Goal: Task Accomplishment & Management: Manage account settings

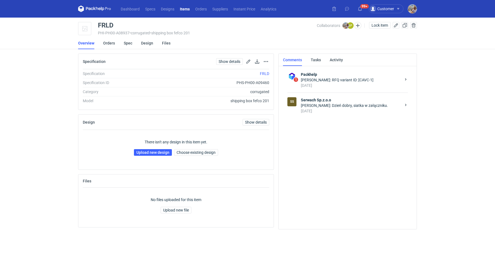
click at [331, 101] on strong "Serwach Sp.z.o.o" at bounding box center [351, 99] width 100 height 5
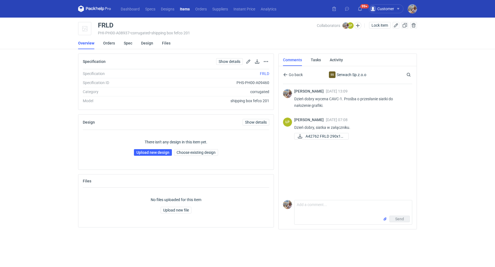
click at [326, 217] on div "Send" at bounding box center [353, 220] width 117 height 9
click at [325, 210] on textarea "Comment message" at bounding box center [353, 207] width 117 height 15
type textarea "Ł"
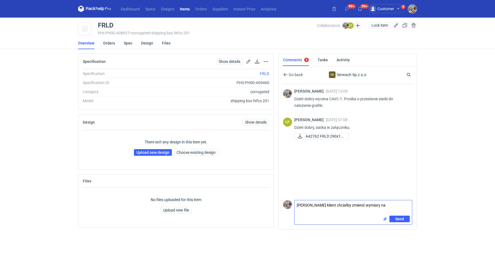
click at [386, 208] on textarea "Panie Łukaszu klient chciałby zmienić wymiary na" at bounding box center [353, 207] width 117 height 15
paste textarea "CAVC - 2"
type textarea "Panie Łukaszu klient chciałby zmienić wymiary na 296x196x136 jak w wycenie CAVC…"
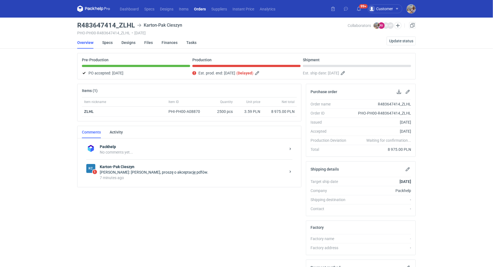
click at [182, 175] on div "7 minutes ago" at bounding box center [193, 177] width 186 height 5
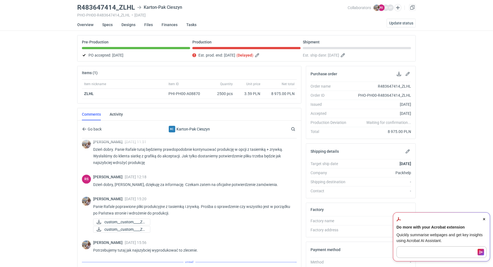
scroll to position [449, 0]
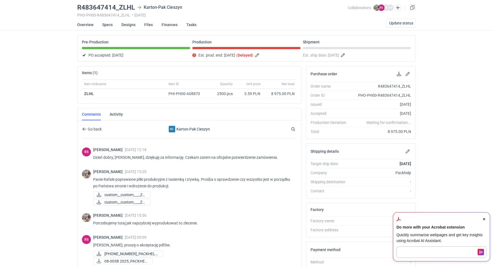
click at [484, 219] on icon "Close Acrobat AI Assistant Dialog" at bounding box center [484, 219] width 2 height 2
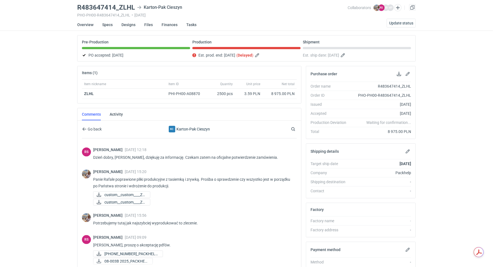
scroll to position [443, 0]
click at [139, 252] on span "08-003 2025_PACKHELP..." at bounding box center [131, 254] width 54 height 6
click at [135, 259] on span "08-003B 2025_PACKHEL..." at bounding box center [126, 262] width 44 height 6
drag, startPoint x: 119, startPoint y: 5, endPoint x: 133, endPoint y: 6, distance: 14.9
click at [133, 6] on h3 "R483647414_ZLHL" at bounding box center [106, 7] width 58 height 7
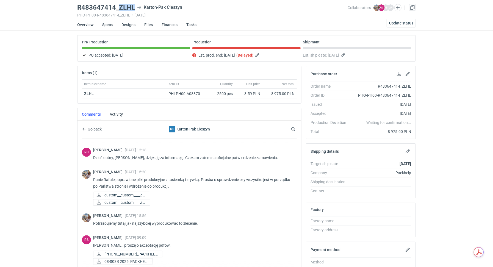
copy h3 "ZLHL"
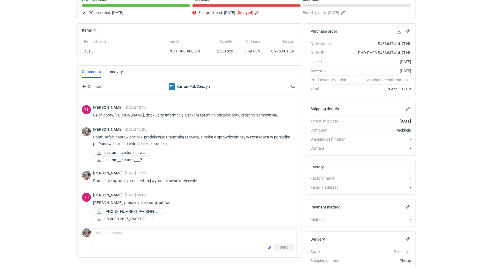
scroll to position [62, 0]
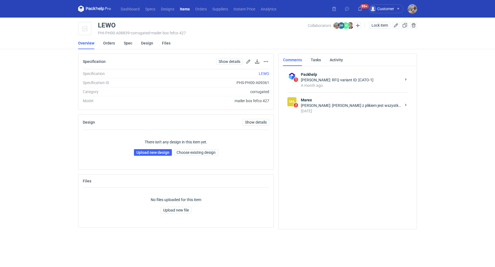
click at [363, 108] on div "Joanna Myślak: Panie Michale z plikiem jest wszystko ok, nie powinno być probml…" at bounding box center [351, 105] width 100 height 5
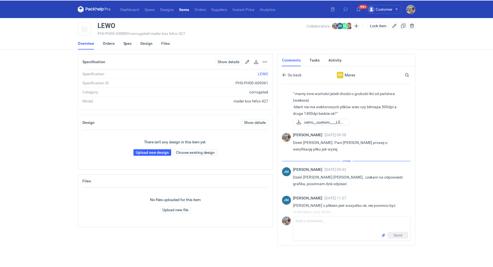
scroll to position [86, 0]
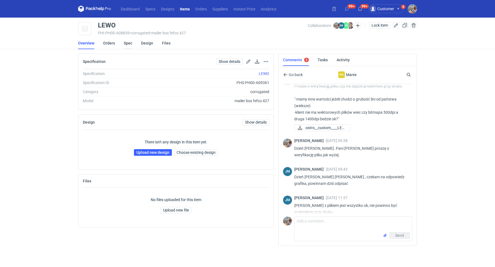
click at [128, 40] on link "Spec" at bounding box center [128, 43] width 9 height 12
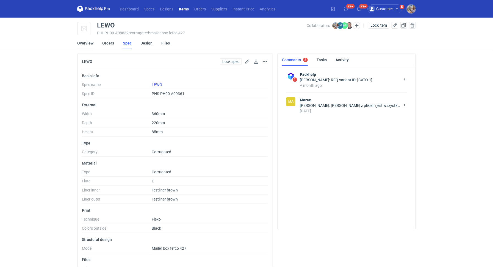
click at [91, 43] on link "Overview" at bounding box center [85, 43] width 16 height 12
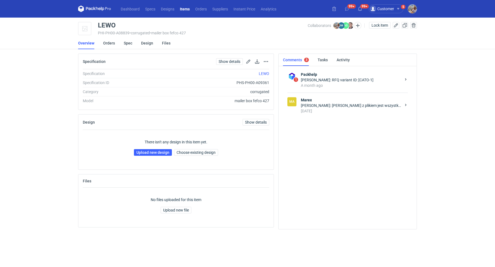
drag, startPoint x: 118, startPoint y: 26, endPoint x: 99, endPoint y: 26, distance: 19.0
click at [115, 26] on div "LEWO" at bounding box center [203, 25] width 210 height 7
drag, startPoint x: 99, startPoint y: 26, endPoint x: 106, endPoint y: 26, distance: 7.7
click at [94, 27] on div "LEWO PHI-PH00-A08839 • corrugated • mailer box fefco 427 Collaborators Michał P…" at bounding box center [247, 29] width 339 height 14
click at [108, 26] on div "LEWO" at bounding box center [107, 25] width 18 height 7
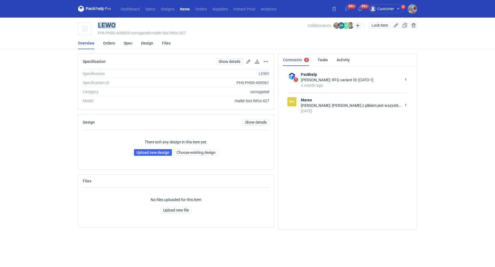
click at [108, 26] on div "LEWO" at bounding box center [107, 25] width 18 height 7
copy div "LEWO"
click at [152, 154] on link "Upload new design" at bounding box center [153, 152] width 38 height 7
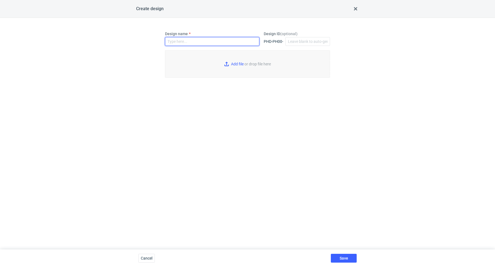
click at [189, 44] on input "Design name" at bounding box center [212, 41] width 94 height 9
paste input "LEWO"
type input "LEWO"
click at [235, 64] on input "Add file or drop file here" at bounding box center [247, 63] width 165 height 27
type input "C:\fakepath\ostro__custom____LEWO__d0__oR860975655__outside.pdf"
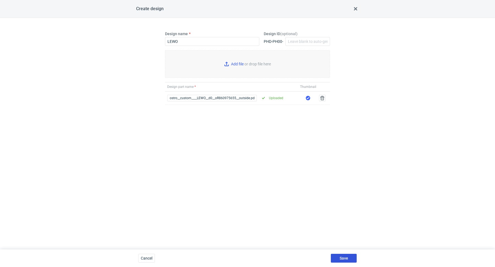
click at [346, 256] on button "Save" at bounding box center [344, 258] width 26 height 9
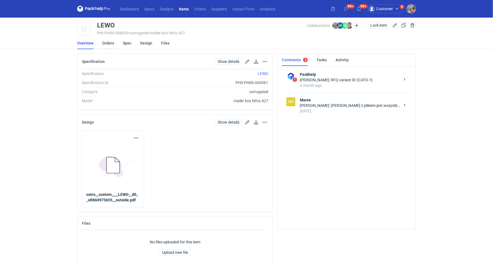
click at [111, 42] on link "Orders" at bounding box center [108, 43] width 12 height 12
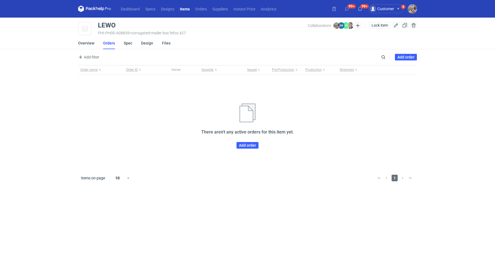
click at [249, 149] on div "Order name Order ID Owner Supplier Issued Pre-Production Production Shipment Th…" at bounding box center [247, 117] width 339 height 104
click at [248, 147] on link "Add order" at bounding box center [247, 145] width 22 height 7
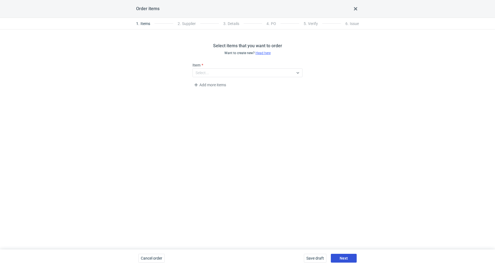
click at [348, 260] on button "Next" at bounding box center [344, 258] width 26 height 9
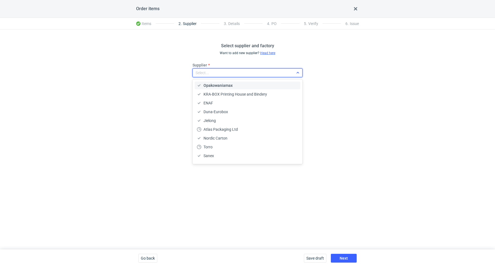
click at [218, 73] on div "Select..." at bounding box center [243, 73] width 101 height 8
type input "marex"
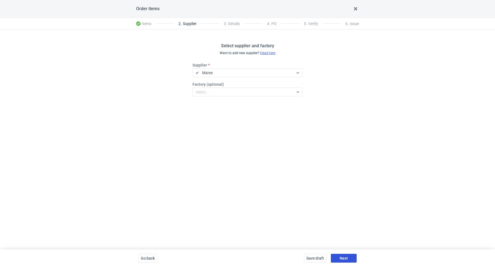
click at [337, 258] on button "Next" at bounding box center [344, 258] width 26 height 9
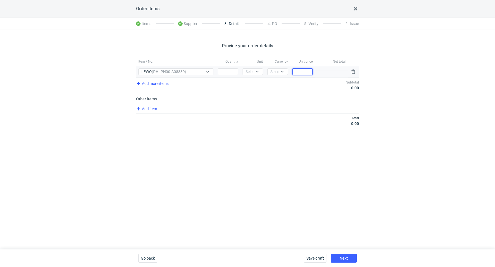
click at [295, 71] on input "Price" at bounding box center [302, 71] width 20 height 7
paste input "1.31"
type input "1.31"
click at [247, 72] on div "Select..." at bounding box center [252, 71] width 13 height 5
click at [255, 85] on div "pcs" at bounding box center [253, 82] width 12 height 5
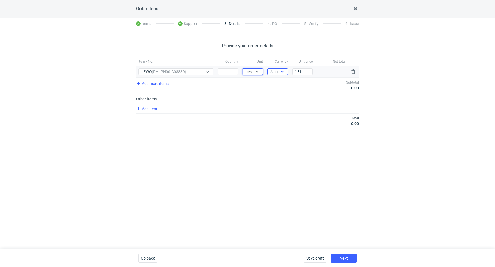
click at [274, 72] on div "Select..." at bounding box center [276, 71] width 13 height 5
click at [275, 82] on span "PLN" at bounding box center [275, 82] width 7 height 5
click at [231, 71] on input "Quantity" at bounding box center [228, 71] width 20 height 7
paste input "2000"
type input "2000"
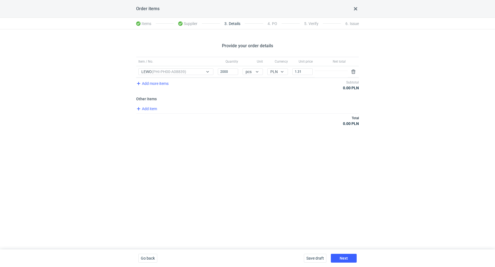
click at [224, 120] on div "Total 0.00 PLN" at bounding box center [247, 121] width 223 height 15
click at [146, 109] on span "Add item" at bounding box center [146, 109] width 22 height 7
click at [153, 129] on span "Add item" at bounding box center [146, 132] width 22 height 7
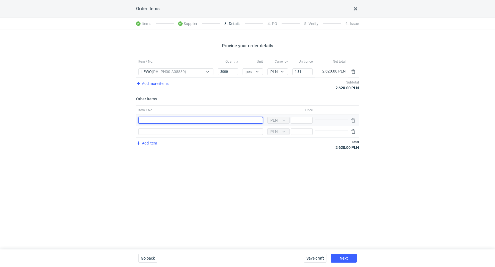
click at [147, 119] on input "Item / No." at bounding box center [200, 120] width 125 height 7
type input "Wykrojnik"
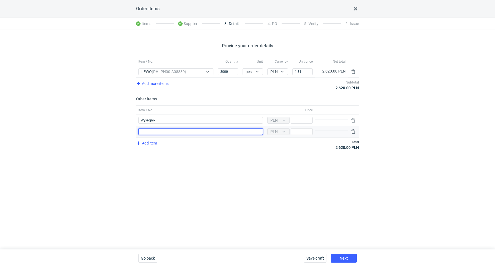
click at [168, 134] on input "Item / No." at bounding box center [200, 131] width 125 height 7
type input "Polimer"
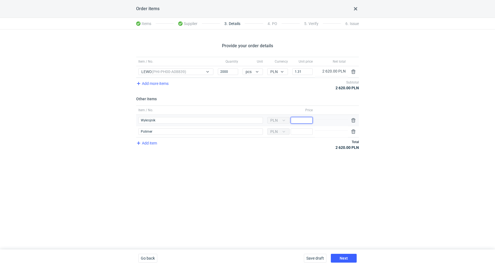
click at [297, 119] on input "Price" at bounding box center [302, 120] width 22 height 7
paste input "950"
type input "950"
click at [267, 153] on div "Item / No. Quantity Unit Currency Unit price Net total Item / No. LEWO (PHI-PH0…" at bounding box center [247, 107] width 223 height 100
click at [297, 131] on input "Price" at bounding box center [302, 131] width 22 height 7
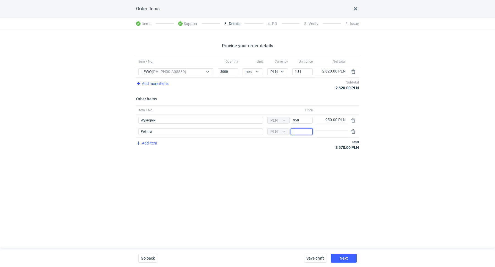
paste input "900"
type input "900"
click at [273, 169] on div "Provide your order details Item / No. Quantity Unit Currency Unit price Net tot…" at bounding box center [247, 139] width 495 height 220
click at [346, 257] on span "Next" at bounding box center [344, 259] width 8 height 4
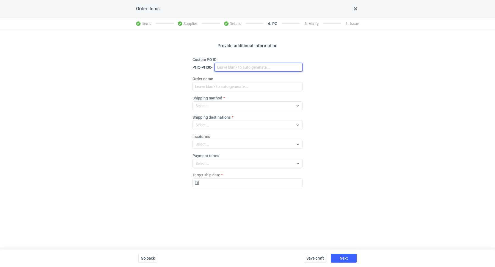
click at [245, 66] on input "Custom PO ID" at bounding box center [258, 67] width 88 height 9
paste input "R860975655"
paste input "LEWO"
drag, startPoint x: 262, startPoint y: 70, endPoint x: 199, endPoint y: 62, distance: 62.9
click at [199, 62] on div "Custom PO ID PHO-PH00- R860975655_LEWO" at bounding box center [247, 64] width 110 height 15
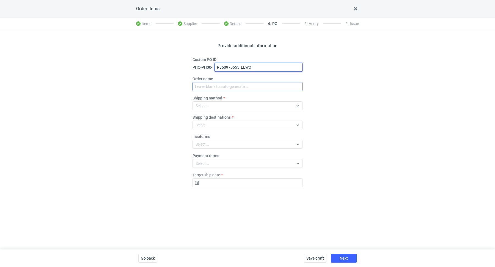
type input "R860975655_LEWO"
click at [221, 88] on input "Order name" at bounding box center [247, 86] width 110 height 9
paste input "R860975655_LEWO"
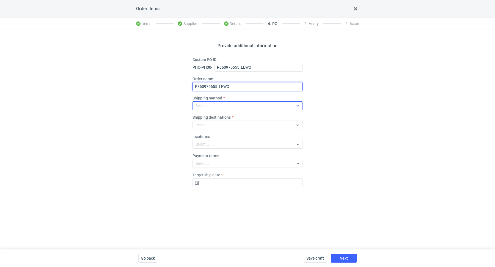
type input "R860975655_LEWO"
click at [219, 106] on div "Select..." at bounding box center [243, 106] width 101 height 8
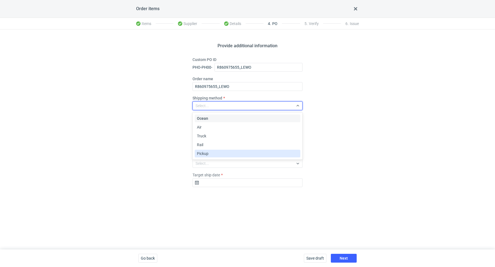
click at [218, 153] on div "Pickup" at bounding box center [247, 153] width 101 height 5
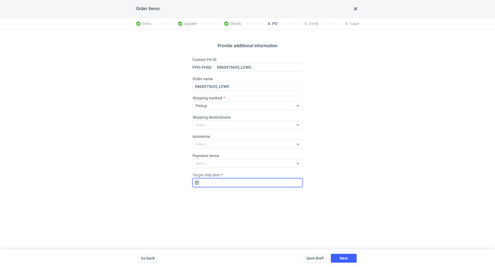
click at [211, 184] on input "Target ship date" at bounding box center [247, 182] width 110 height 9
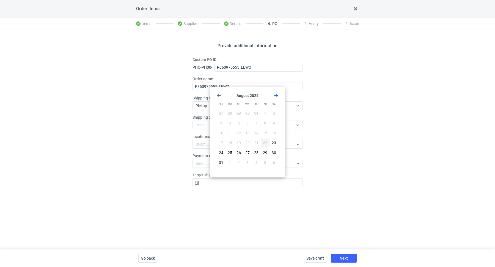
click at [278, 94] on icon "Go forward 1 month" at bounding box center [276, 95] width 4 height 4
click at [266, 121] on span "12" at bounding box center [265, 122] width 4 height 5
type input "2025-09-12"
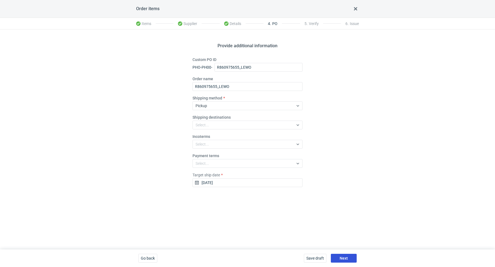
click at [356, 257] on button "Next" at bounding box center [344, 258] width 26 height 9
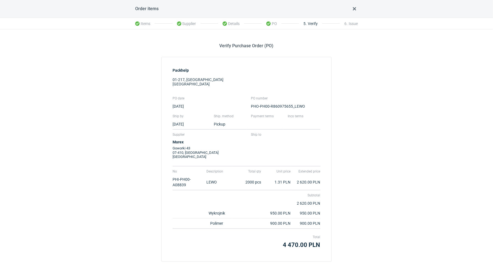
scroll to position [31, 0]
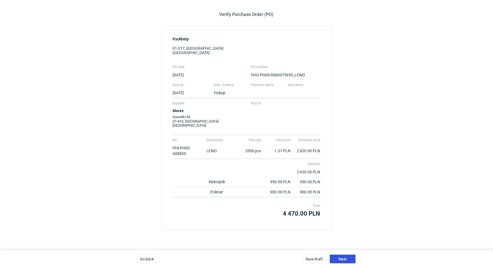
click at [347, 262] on button "Next" at bounding box center [343, 259] width 26 height 9
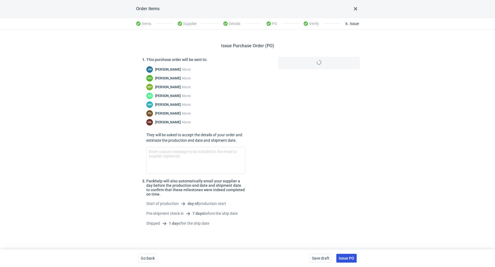
click at [346, 260] on span "Issue PO" at bounding box center [346, 259] width 15 height 4
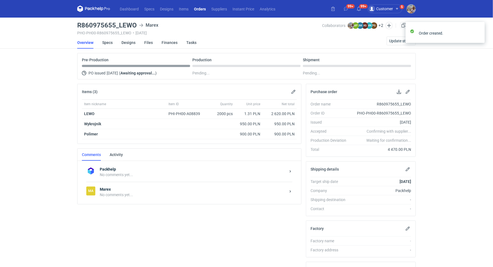
click at [130, 196] on div "No comments yet..." at bounding box center [193, 194] width 186 height 5
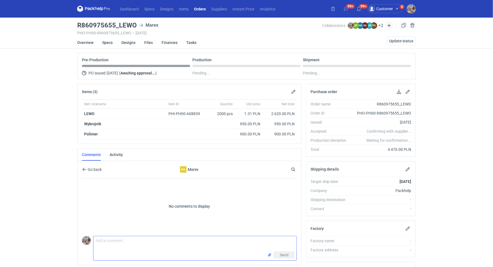
click at [129, 241] on textarea "Comment message" at bounding box center [194, 243] width 203 height 15
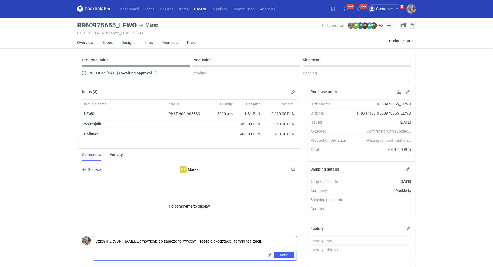
type textarea "Dzień dobry. Zamówienie do załączonej wyceny. Proszę o akceptację i termin real…"
click at [270, 252] on input "file" at bounding box center [270, 255] width 4 height 6
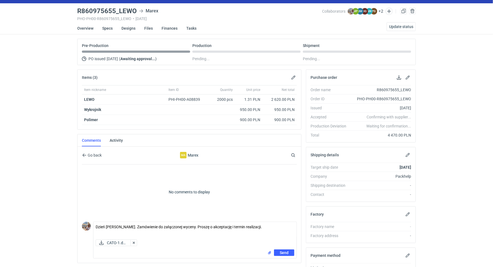
scroll to position [49, 0]
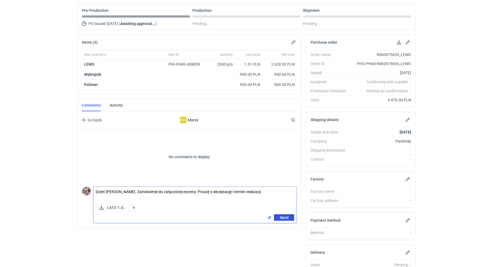
click at [283, 217] on span "Send" at bounding box center [284, 218] width 9 height 4
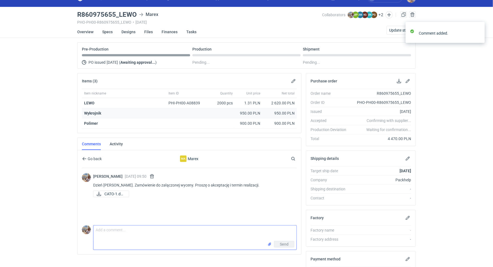
scroll to position [0, 0]
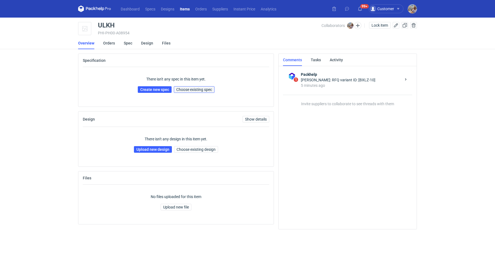
click at [196, 88] on span "Choose existing spec" at bounding box center [194, 90] width 36 height 4
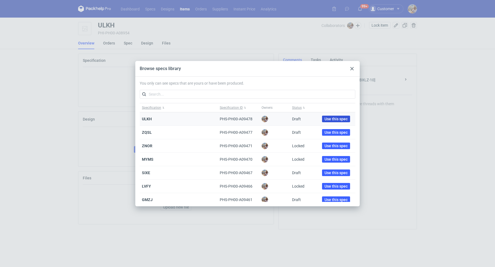
click at [324, 120] on span "Use this spec" at bounding box center [335, 119] width 23 height 4
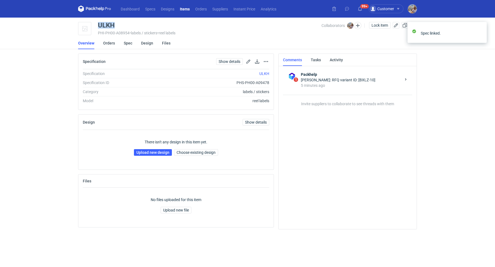
drag, startPoint x: 117, startPoint y: 25, endPoint x: 98, endPoint y: 24, distance: 19.3
click at [98, 24] on div "ULKH" at bounding box center [210, 25] width 224 height 7
copy div "ULKH"
click at [154, 149] on link "Upload new design" at bounding box center [153, 152] width 38 height 7
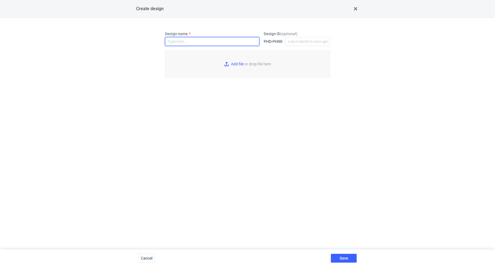
click at [178, 42] on input "Design name" at bounding box center [212, 41] width 94 height 9
paste input "ULKH"
type input "ULKH"
click at [235, 62] on input "Add file or drop file here" at bounding box center [247, 63] width 165 height 27
type input "C:\fakepath\custom____ULKH__d0__oR079150289.pdf"
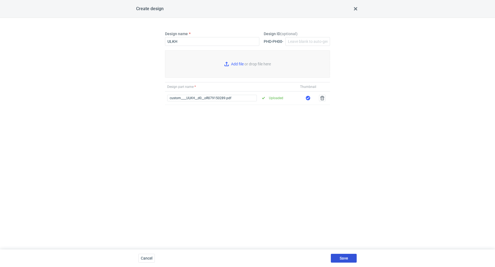
click at [347, 258] on span "Save" at bounding box center [344, 259] width 9 height 4
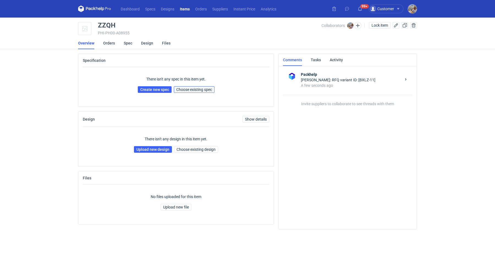
click at [192, 92] on button "Choose existing spec" at bounding box center [194, 89] width 41 height 7
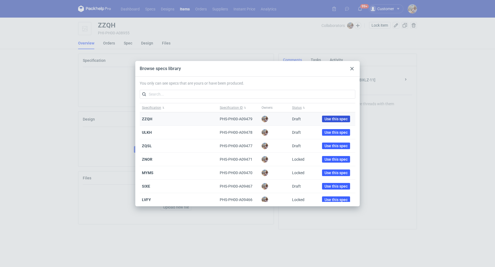
click at [328, 120] on span "Use this spec" at bounding box center [335, 119] width 23 height 4
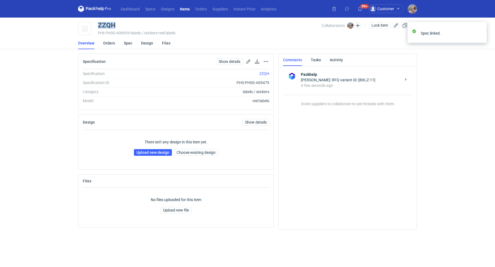
drag, startPoint x: 119, startPoint y: 25, endPoint x: 99, endPoint y: 23, distance: 20.2
click at [99, 23] on div "ZZQH" at bounding box center [210, 25] width 224 height 7
copy div "ZZQH"
click at [164, 150] on link "Upload new design" at bounding box center [153, 152] width 38 height 7
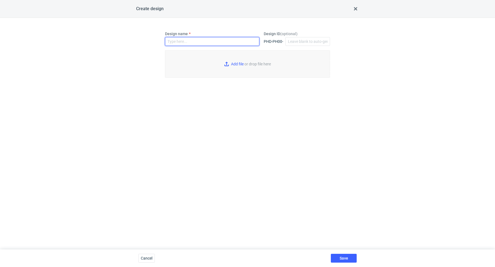
click at [196, 40] on input "Design name" at bounding box center [212, 41] width 94 height 9
paste input "ZZQH"
type input "ZZQH"
click at [237, 65] on input "Add file or drop file here" at bounding box center [247, 63] width 165 height 27
type input "C:\fakepath\custom____ZZQH__d0__oR079150289.pdf"
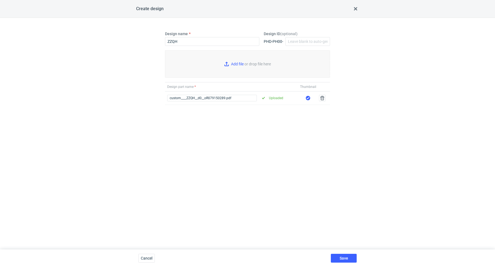
click at [342, 253] on div "Save" at bounding box center [344, 259] width 30 height 18
click at [341, 259] on span "Save" at bounding box center [344, 259] width 9 height 4
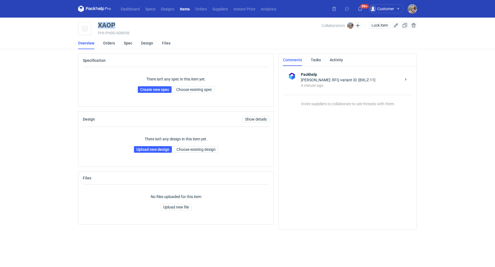
drag, startPoint x: 117, startPoint y: 24, endPoint x: 97, endPoint y: 24, distance: 19.8
click at [97, 24] on div "XAOP PHI-PH00-A08956 Collaborators Michał Palasek Lock item" at bounding box center [247, 29] width 339 height 14
copy div "XAOP"
click at [180, 90] on span "Choose existing spec" at bounding box center [194, 90] width 36 height 4
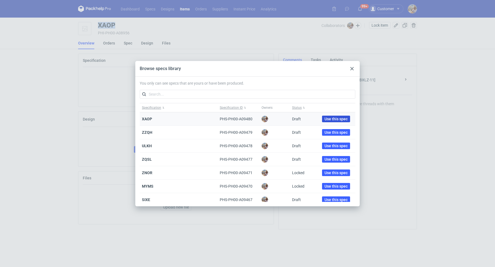
click at [326, 119] on span "Use this spec" at bounding box center [335, 119] width 23 height 4
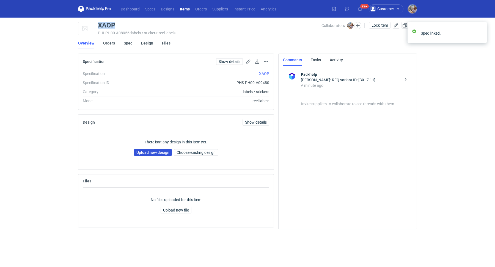
click at [158, 153] on link "Upload new design" at bounding box center [153, 152] width 38 height 7
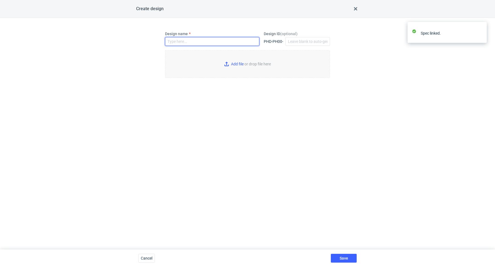
click at [191, 40] on input "Design name" at bounding box center [212, 41] width 94 height 9
paste input "XAOP"
type input "XAOP"
click at [226, 64] on input "Add file or drop file here" at bounding box center [247, 63] width 165 height 27
type input "C:\fakepath\custom____XAOP__d0__oR079150289.pdf"
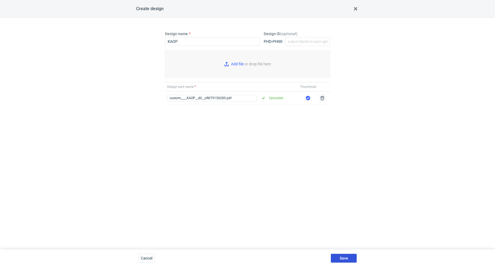
click at [349, 259] on button "Save" at bounding box center [344, 258] width 26 height 9
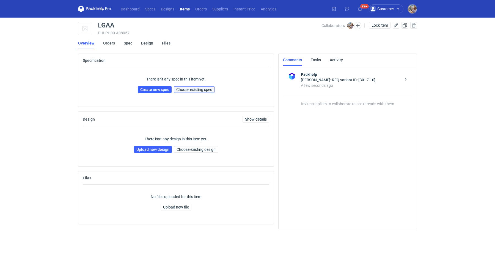
click at [202, 88] on span "Choose existing spec" at bounding box center [194, 90] width 36 height 4
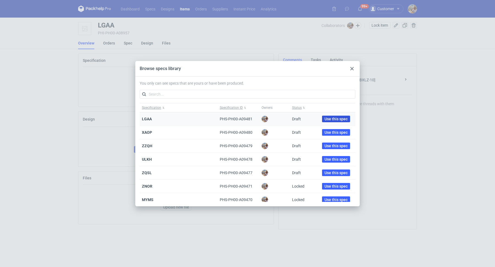
click at [329, 120] on span "Use this spec" at bounding box center [335, 119] width 23 height 4
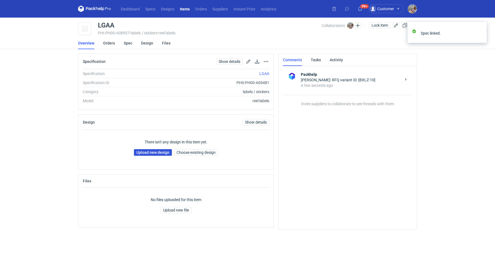
click at [155, 152] on link "Upload new design" at bounding box center [153, 152] width 38 height 7
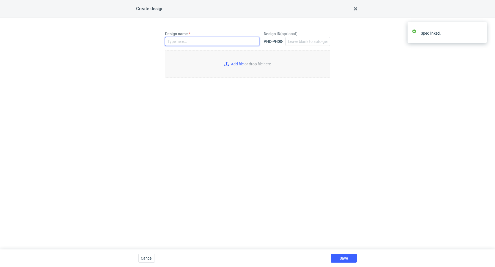
click at [192, 43] on input "Design name" at bounding box center [212, 41] width 94 height 9
paste input "LGAA"
type input "LGAA"
click at [236, 63] on input "Add file or drop file here" at bounding box center [247, 63] width 165 height 27
type input "C:\fakepath\custom____LGAA__d0__oR079150289.pdf"
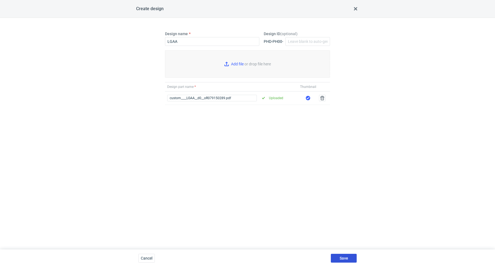
click at [343, 257] on span "Save" at bounding box center [344, 259] width 9 height 4
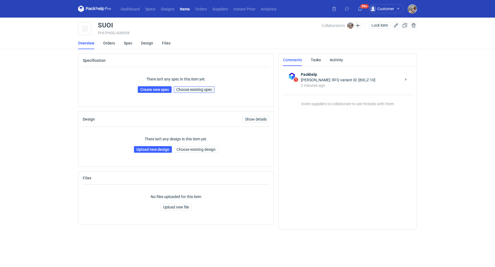
click at [197, 88] on span "Choose existing spec" at bounding box center [194, 90] width 36 height 4
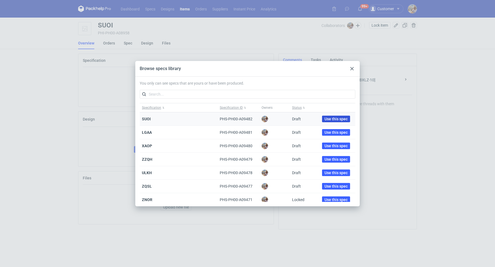
click at [324, 118] on span "Use this spec" at bounding box center [335, 119] width 23 height 4
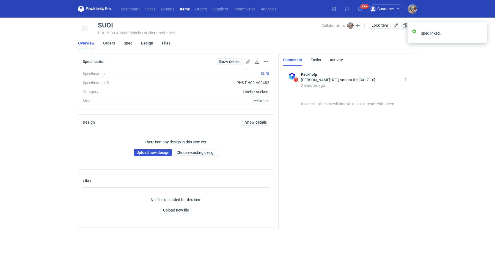
click at [157, 152] on link "Upload new design" at bounding box center [153, 152] width 38 height 7
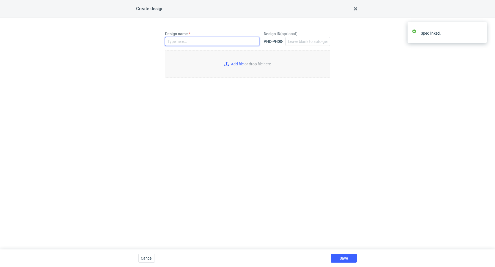
click at [192, 42] on input "Design name" at bounding box center [212, 41] width 94 height 9
paste input "SUOI"
type input "SUOI"
click at [232, 62] on input "Add file or drop file here" at bounding box center [247, 63] width 165 height 27
type input "C:\fakepath\custom____SUOI__d0__oR079150289.pdf"
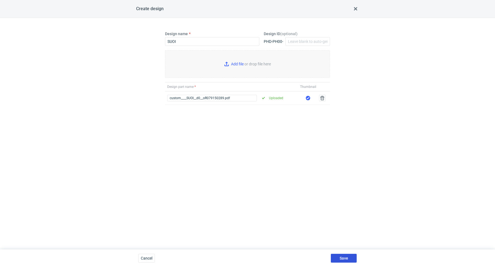
click at [342, 258] on span "Save" at bounding box center [344, 259] width 9 height 4
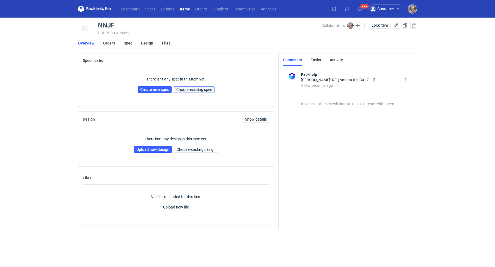
click at [196, 86] on button "Choose existing spec" at bounding box center [194, 89] width 41 height 7
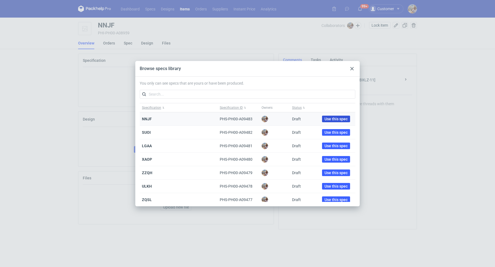
click at [324, 121] on button "Use this spec" at bounding box center [336, 119] width 28 height 7
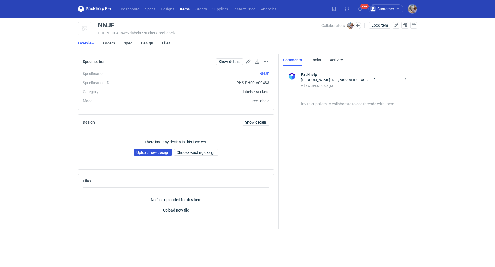
click at [147, 152] on link "Upload new design" at bounding box center [153, 152] width 38 height 7
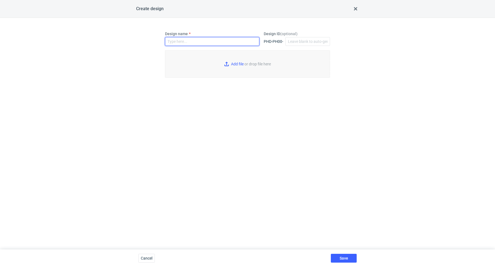
click at [188, 43] on input "Design name" at bounding box center [212, 41] width 94 height 9
paste input "SUOI"
type input "SUOI"
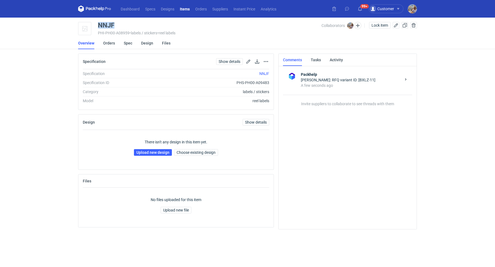
drag, startPoint x: 118, startPoint y: 25, endPoint x: 99, endPoint y: 24, distance: 19.0
click at [99, 24] on div "NNJF" at bounding box center [210, 25] width 224 height 7
copy div "NNJF"
click at [148, 153] on link "Upload new design" at bounding box center [153, 152] width 38 height 7
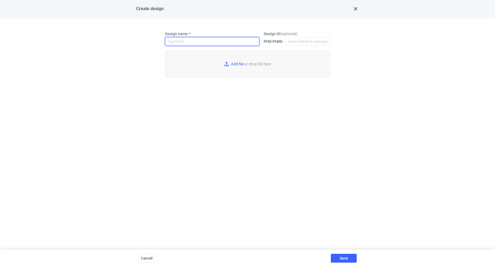
click at [192, 38] on input "Design name" at bounding box center [212, 41] width 94 height 9
paste input "NNJF"
type input "NNJF"
click at [237, 62] on input "Add file or drop file here" at bounding box center [247, 63] width 165 height 27
type input "C:\fakepath\custom____NNJF__d0__oR079150289.pdf"
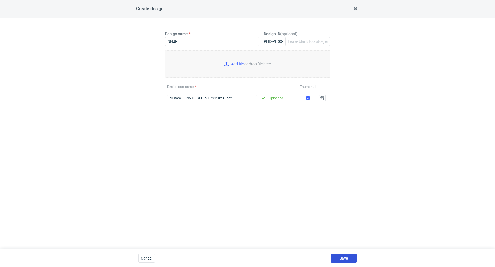
click at [343, 255] on button "Save" at bounding box center [344, 258] width 26 height 9
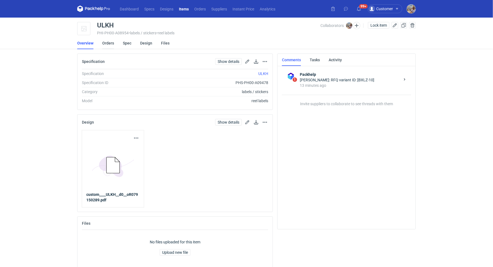
click at [108, 45] on link "Orders" at bounding box center [108, 43] width 12 height 12
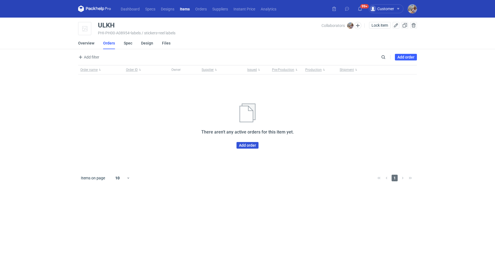
click at [241, 145] on link "Add order" at bounding box center [247, 145] width 22 height 7
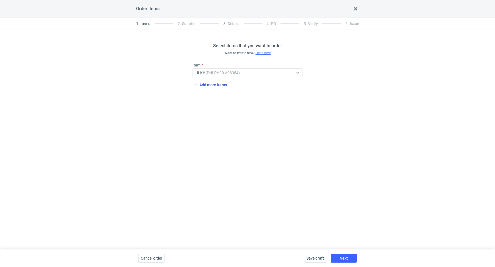
click at [216, 85] on span "Add more items" at bounding box center [210, 85] width 34 height 7
click at [214, 106] on span "Add more items" at bounding box center [210, 104] width 34 height 7
click at [218, 125] on span "Add more items" at bounding box center [210, 123] width 34 height 7
click at [213, 140] on span "Add more items" at bounding box center [210, 142] width 34 height 7
click at [216, 164] on span "Add more items" at bounding box center [210, 162] width 34 height 7
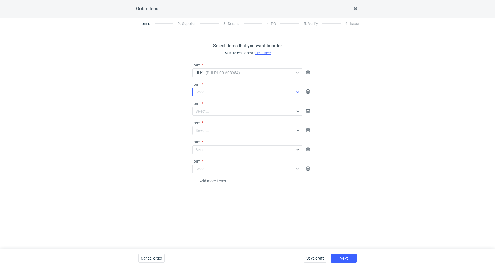
click at [226, 77] on div "Select..." at bounding box center [243, 73] width 101 height 8
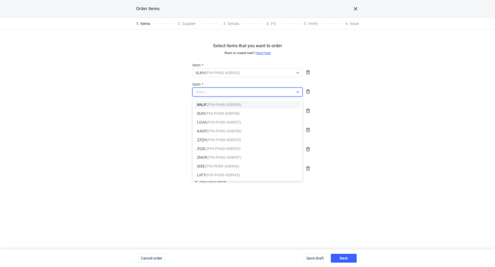
paste input "ZZQH"
type input "ZZQH"
click at [223, 102] on span "ZZQH (PHI-PH00-A08955)" at bounding box center [219, 104] width 44 height 5
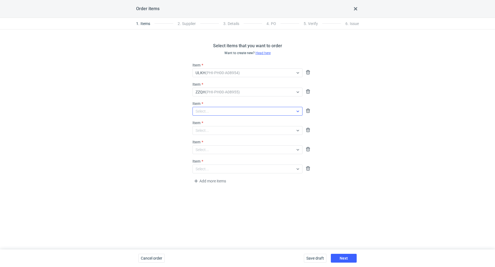
click at [216, 77] on div "Select..." at bounding box center [243, 73] width 101 height 8
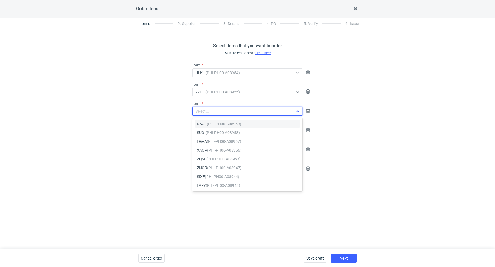
paste input "XAOP"
type input "XAOP"
click at [206, 122] on span "XAOP (PHI-PH00-A08956)" at bounding box center [219, 123] width 45 height 5
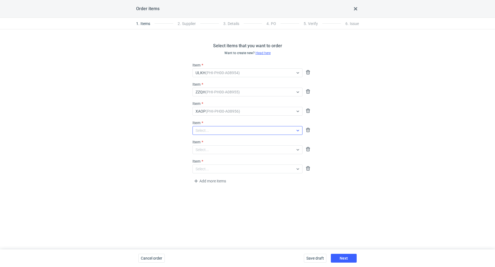
click at [220, 77] on div "Select..." at bounding box center [243, 73] width 101 height 8
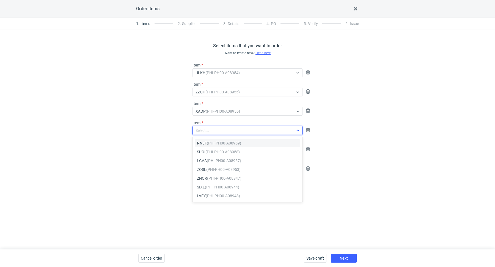
paste input "LGAA"
type input "LGAA"
click at [145, 137] on div "Select items that you want to order Want to create new? Head here Item ULKH (PH…" at bounding box center [247, 139] width 495 height 220
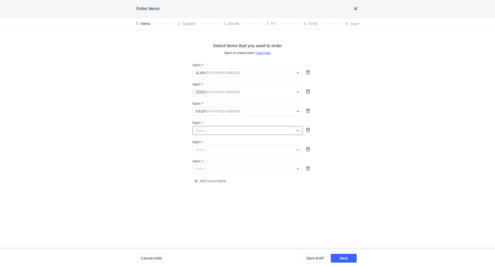
click at [217, 77] on div "Select..." at bounding box center [247, 72] width 110 height 9
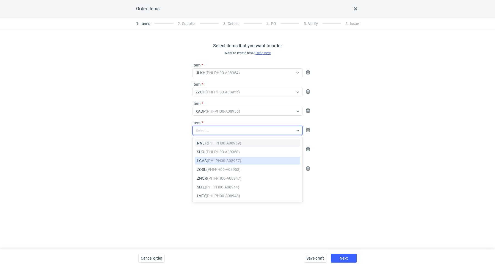
paste input "LGAA"
type input "LGAA"
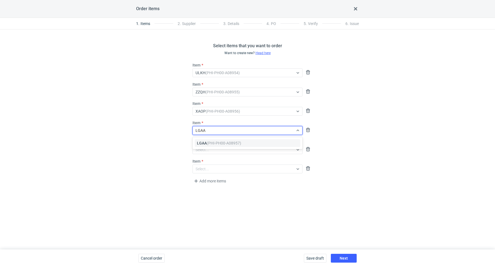
click at [209, 143] on em "(PHI-PH00-A08957)" at bounding box center [224, 143] width 34 height 4
click at [215, 77] on div "Select..." at bounding box center [243, 73] width 101 height 8
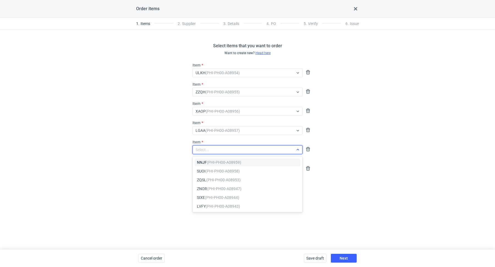
paste input "SUOI"
type input "SUOI"
click at [211, 163] on em "(PHI-PH00-A08958)" at bounding box center [222, 162] width 34 height 4
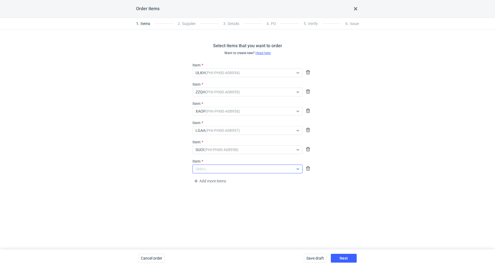
click at [204, 170] on div "Select..." at bounding box center [202, 168] width 13 height 5
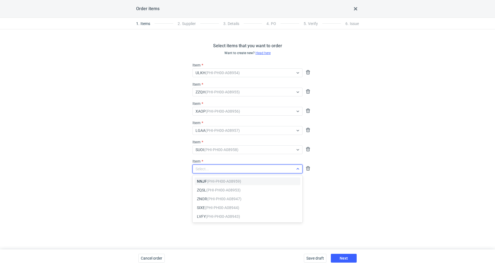
paste input "NNJF"
type input "NNJF"
click at [216, 183] on em "(PHI-PH00-A08959)" at bounding box center [224, 181] width 34 height 4
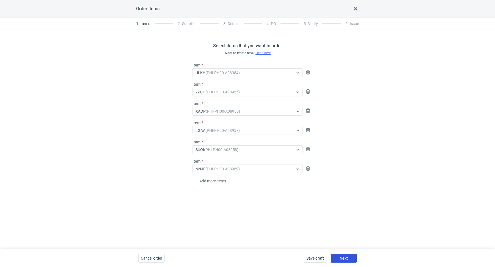
click at [343, 257] on span "Next" at bounding box center [344, 259] width 8 height 4
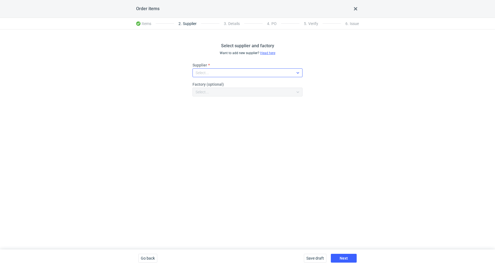
click at [220, 74] on div "Select..." at bounding box center [243, 73] width 101 height 8
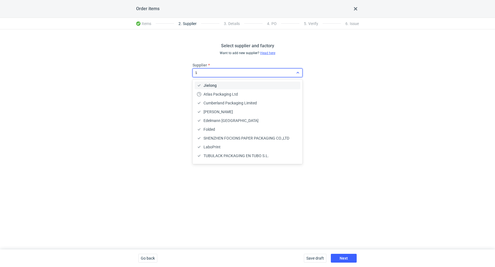
type input "lab"
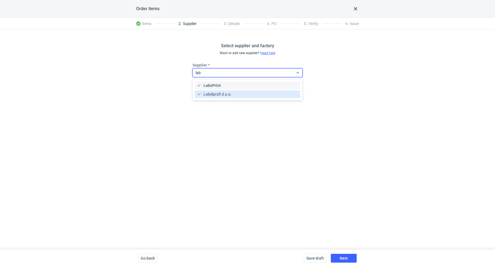
click at [245, 91] on div "Labelprofi d.o.o." at bounding box center [248, 94] width 106 height 8
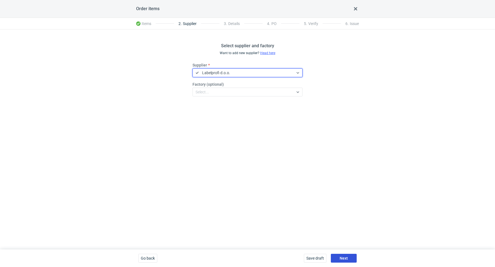
click at [345, 259] on span "Next" at bounding box center [344, 259] width 8 height 4
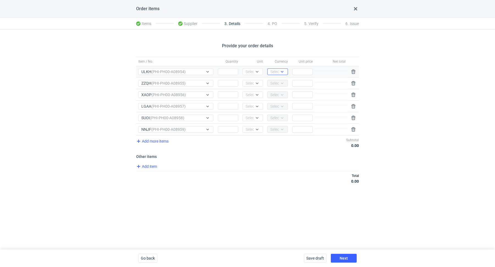
click at [280, 70] on icon at bounding box center [282, 72] width 4 height 4
click at [279, 89] on div "EUR" at bounding box center [277, 92] width 16 height 8
click at [243, 161] on div "Item / No. Quantity Unit Currency Unit price Net total Item / No. ULKH (PHI-PH0…" at bounding box center [247, 123] width 223 height 133
click at [227, 71] on input "Quantity" at bounding box center [228, 71] width 20 height 7
paste input "1000"
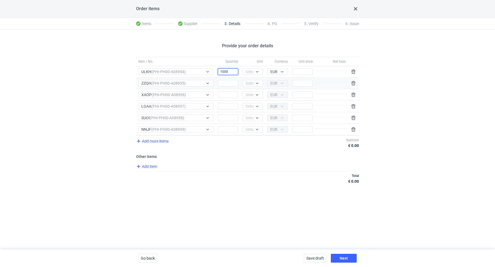
type input "1000"
click at [226, 79] on div "Quantity" at bounding box center [228, 83] width 25 height 11
click at [226, 83] on input "Quantity" at bounding box center [228, 83] width 20 height 7
paste input "1000"
type input "1000"
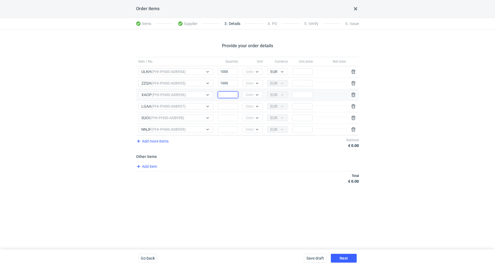
click at [228, 95] on input "Quantity" at bounding box center [228, 95] width 20 height 7
paste input "1000"
type input "1000"
click at [225, 106] on input "Quantity" at bounding box center [228, 106] width 20 height 7
paste input "1000"
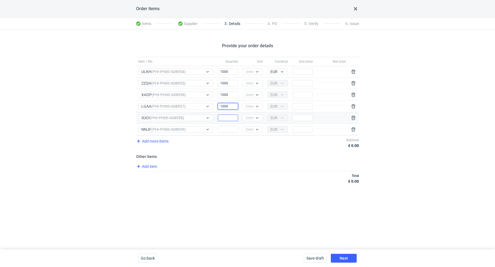
type input "1000"
click at [227, 116] on input "Quantity" at bounding box center [228, 118] width 20 height 7
paste input "1000"
type input "1000"
click at [227, 128] on input "Quantity" at bounding box center [228, 129] width 20 height 7
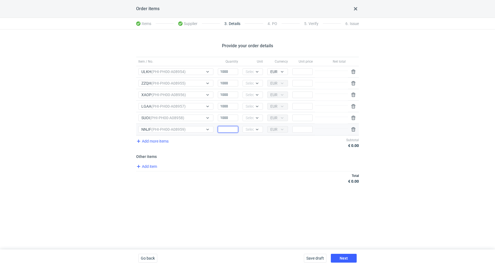
paste input "1000"
type input "1000"
click at [257, 73] on icon at bounding box center [257, 72] width 4 height 4
click at [257, 83] on div "pcs" at bounding box center [253, 82] width 12 height 5
click at [256, 82] on icon at bounding box center [257, 83] width 4 height 4
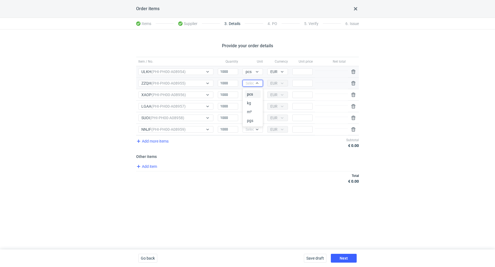
click at [255, 94] on div "pcs" at bounding box center [253, 94] width 12 height 5
click at [257, 96] on icon at bounding box center [257, 95] width 4 height 4
click at [256, 106] on div "pcs" at bounding box center [253, 105] width 12 height 5
click at [256, 106] on icon at bounding box center [257, 106] width 4 height 4
click at [253, 119] on div "pcs" at bounding box center [253, 116] width 12 height 5
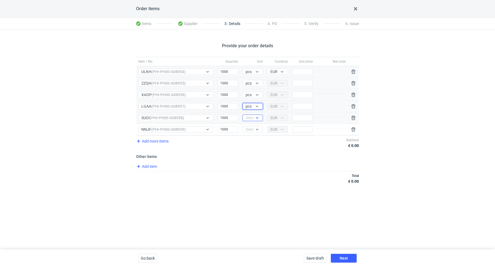
click at [255, 116] on div at bounding box center [257, 118] width 7 height 4
click at [253, 128] on div "pcs" at bounding box center [253, 128] width 12 height 5
click at [252, 130] on div "Select..." at bounding box center [252, 129] width 13 height 5
click at [252, 138] on span "pcs" at bounding box center [250, 139] width 6 height 5
click at [251, 163] on div "Add item" at bounding box center [247, 167] width 224 height 8
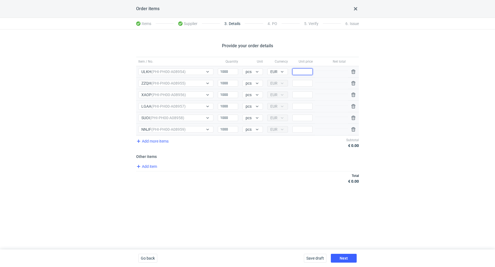
click at [305, 70] on input "Price" at bounding box center [302, 71] width 20 height 7
paste input "0.11"
type input "0.11"
click at [304, 81] on input "Price" at bounding box center [302, 83] width 20 height 7
paste input "0.11"
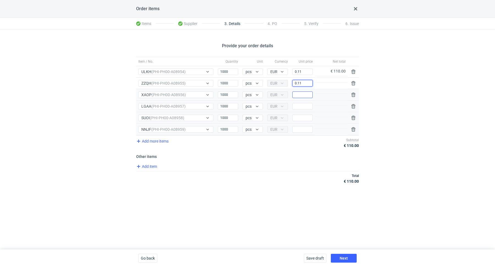
type input "0.11"
click at [299, 96] on input "Price" at bounding box center [302, 95] width 20 height 7
paste input "0.11"
type input "0.11"
click at [298, 103] on input "Price" at bounding box center [302, 106] width 20 height 7
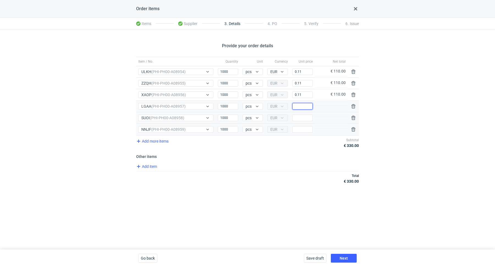
paste input "0.11"
type input "0.11"
click at [299, 115] on input "Price" at bounding box center [302, 118] width 20 height 7
paste input "0.11"
type input "0.11"
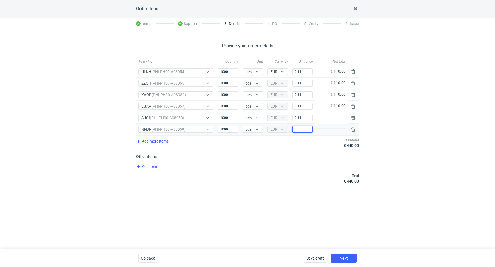
click at [298, 127] on input "Price" at bounding box center [302, 129] width 20 height 7
paste input "0.11"
type input "0.11"
click at [295, 166] on div "Add item" at bounding box center [247, 167] width 224 height 8
click at [345, 255] on button "Next" at bounding box center [344, 258] width 26 height 9
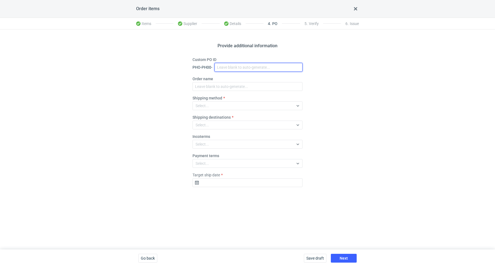
click at [234, 65] on input "Custom PO ID" at bounding box center [258, 67] width 88 height 9
paste input "R079150289"
paste input "ULKH"
paste input "ZZQH"
paste input "XAOP"
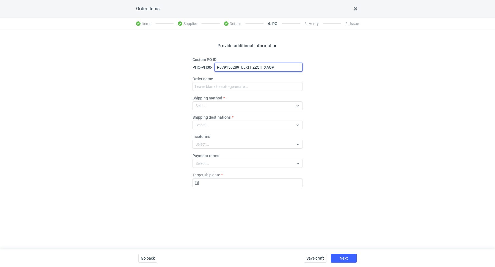
paste input "LGAA"
paste input "SUOI"
paste input "NNJF"
click at [252, 66] on input "R079150289_ULKH_ZZQH_XAOP_LGAA_SUOI_NNJF" at bounding box center [258, 67] width 88 height 9
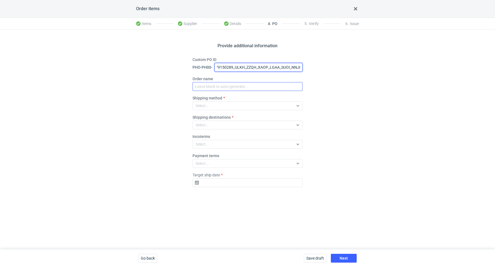
type input "R079150289_ULKH_ZZQH_XAOP_LGAA_SUOI_NNJF"
click at [228, 84] on input "Order name" at bounding box center [247, 86] width 110 height 9
paste input "R079150289_ULKH_ZZQH_XAOP_LGAA_SUOI_NNJF"
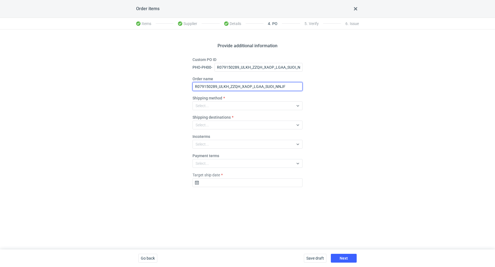
type input "R079150289_ULKH_ZZQH_XAOP_LGAA_SUOI_NNJF"
click at [329, 83] on div "Provide additional information Custom PO ID PHO-PH00- R079150289_ULKH_ZZQH_XAOP…" at bounding box center [247, 139] width 495 height 220
click at [256, 107] on div "Select..." at bounding box center [243, 106] width 101 height 8
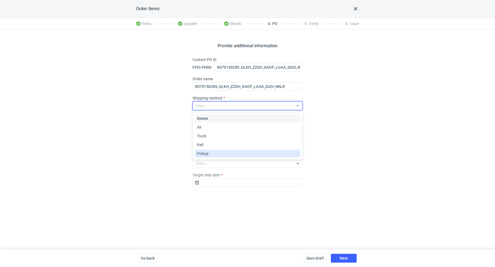
click at [250, 154] on div "Pickup" at bounding box center [247, 153] width 101 height 5
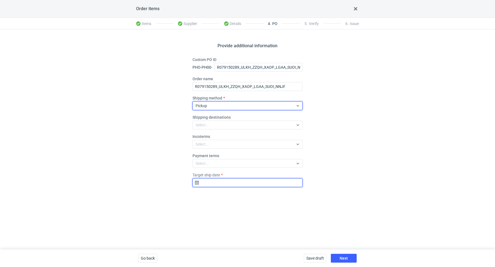
click at [227, 183] on input "Target ship date" at bounding box center [247, 182] width 110 height 9
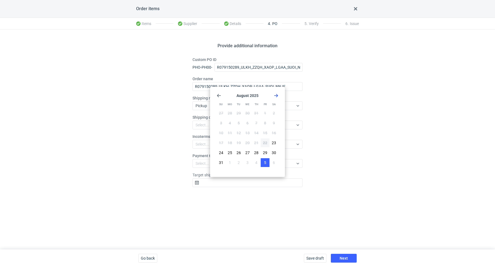
click at [265, 159] on button "5" at bounding box center [265, 162] width 9 height 9
type input "2025-09-05"
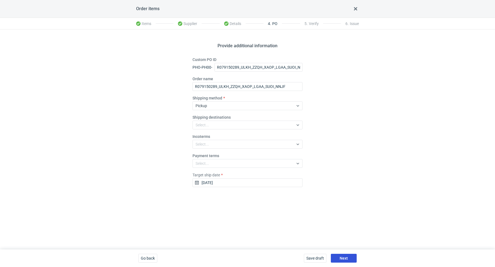
click at [342, 255] on button "Next" at bounding box center [344, 258] width 26 height 9
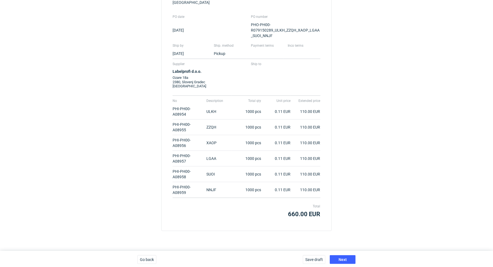
scroll to position [82, 0]
click at [348, 259] on button "Next" at bounding box center [343, 259] width 26 height 9
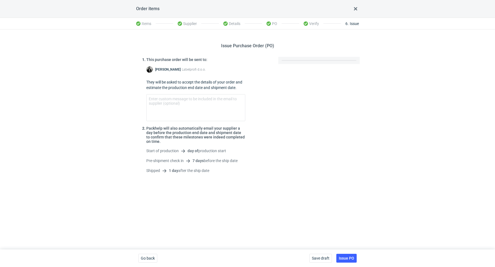
click at [192, 68] on div "Labelprofi d.o.o." at bounding box center [194, 69] width 24 height 4
click at [349, 257] on span "Issue PO" at bounding box center [346, 259] width 15 height 4
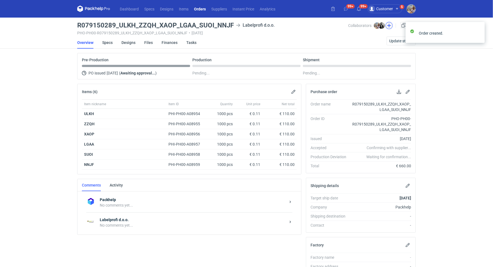
click at [388, 25] on button "button" at bounding box center [389, 25] width 7 height 7
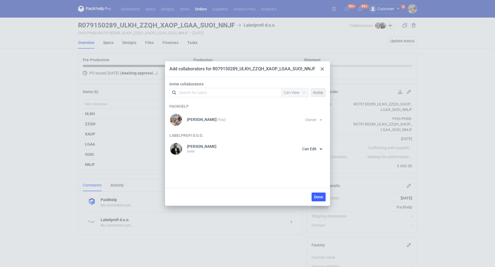
click at [204, 91] on div "Search for users" at bounding box center [193, 92] width 28 height 5
type input "l"
type input "T"
type input "Bastl"
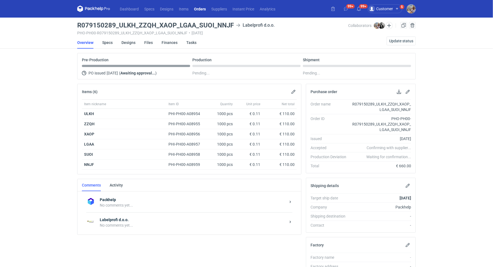
click at [138, 231] on div "Labelprofi d.o.o. No comments yet..." at bounding box center [189, 223] width 206 height 20
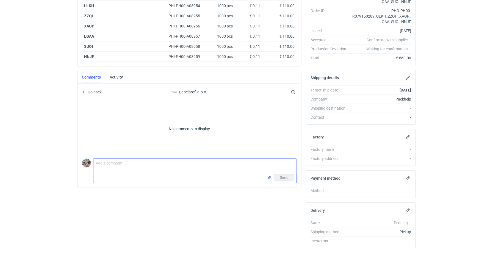
click at [133, 168] on textarea "Comment message" at bounding box center [194, 166] width 203 height 15
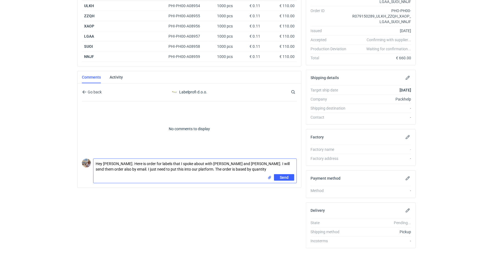
paste textarea "BXLZ-10"
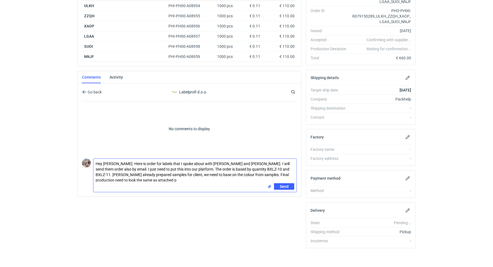
scroll to position [0, 0]
click at [271, 184] on input "file" at bounding box center [270, 187] width 4 height 6
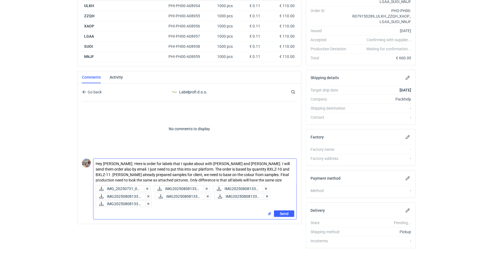
click at [197, 167] on textarea "Hey Dragan. Here is order for labels that I spoke about with Tim and Gregor. I …" at bounding box center [194, 171] width 203 height 24
drag, startPoint x: 231, startPoint y: 178, endPoint x: 91, endPoint y: 155, distance: 141.7
click at [91, 156] on div "Comment message Hey Dragan. Here is order for labels that I spoke about with Ti…" at bounding box center [189, 187] width 215 height 63
click at [187, 172] on textarea "Hey Dragan. Here is order for labels that I spoke about with Tim and Gregor. I …" at bounding box center [194, 171] width 203 height 24
click at [212, 166] on textarea "Hey Dragan. Here is order for labels that I spoke about with Tim and Gregor. I …" at bounding box center [194, 171] width 203 height 24
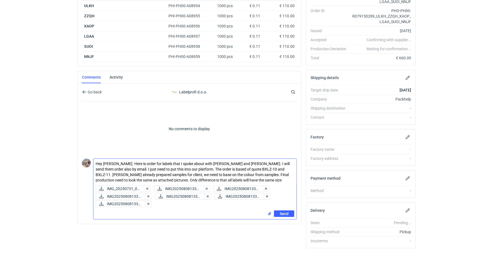
drag, startPoint x: 236, startPoint y: 178, endPoint x: 120, endPoint y: 153, distance: 118.9
click at [120, 153] on div "Go back Labelprofi d.o.o. Search No comments to display Comment message Hey Dra…" at bounding box center [189, 150] width 215 height 137
type textarea "Hey Dragan. Here is order for labels that I spoke about with Tim and Gregor. I …"
click at [282, 213] on span "Send" at bounding box center [284, 214] width 9 height 4
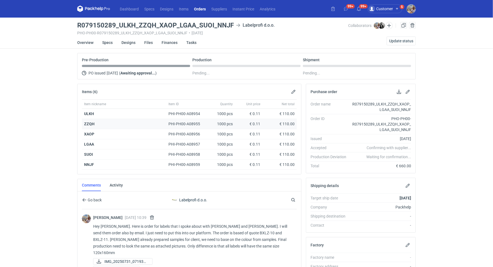
scroll to position [108, 0]
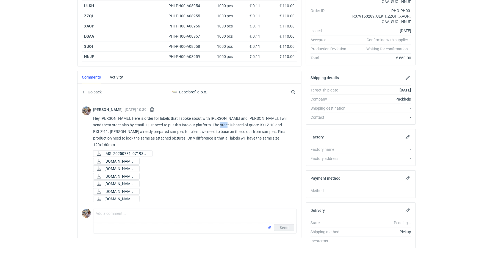
drag, startPoint x: 207, startPoint y: 123, endPoint x: 214, endPoint y: 122, distance: 7.2
click at [214, 122] on p "Hey Dragan. Here is order for labels that I spoke about with Tim and Gregor. I …" at bounding box center [192, 131] width 199 height 33
copy p "BXLZ"
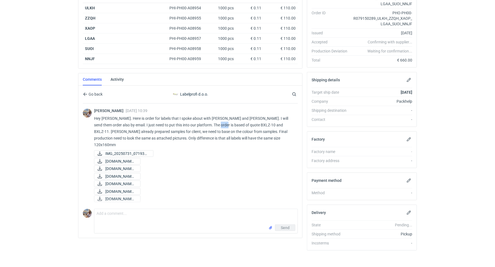
scroll to position [0, 0]
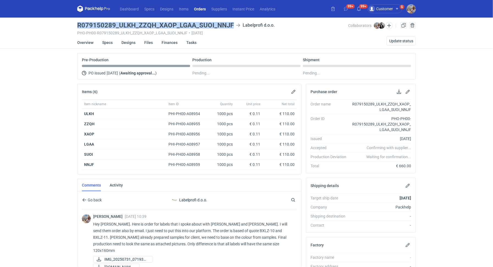
drag, startPoint x: 77, startPoint y: 26, endPoint x: 232, endPoint y: 25, distance: 155.1
click at [232, 25] on main "R079150289_ULKH_ZZQH_XAOP_LGAA_SUOI_NNJF Labelprofi d.o.o. PHO-PH00-R079150289_…" at bounding box center [246, 198] width 343 height 361
copy h3 "R079150289_ULKH_ZZQH_XAOP_LGAA_SUOI_NNJF"
click at [399, 91] on button "button" at bounding box center [399, 92] width 7 height 7
click at [128, 44] on link "Designs" at bounding box center [129, 43] width 14 height 12
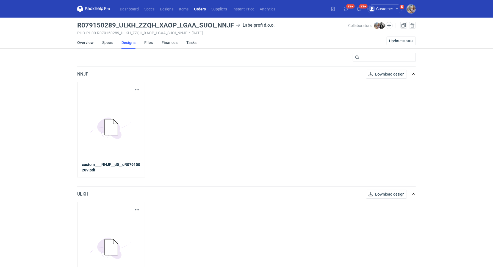
click at [80, 44] on link "Overview" at bounding box center [85, 43] width 16 height 12
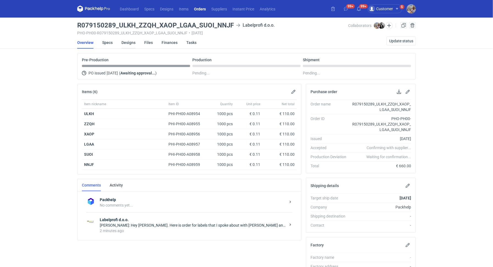
click at [129, 42] on link "Designs" at bounding box center [129, 43] width 14 height 12
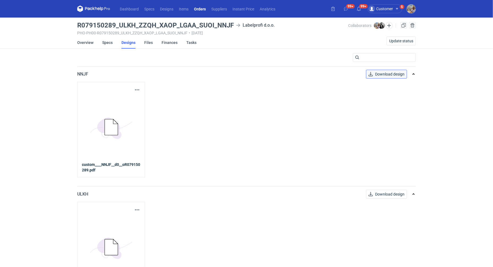
click at [383, 74] on span "Download design" at bounding box center [389, 74] width 29 height 4
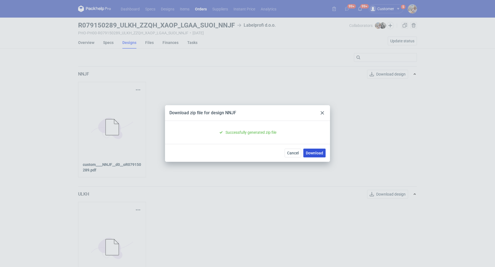
click at [319, 150] on link "Download" at bounding box center [314, 153] width 22 height 9
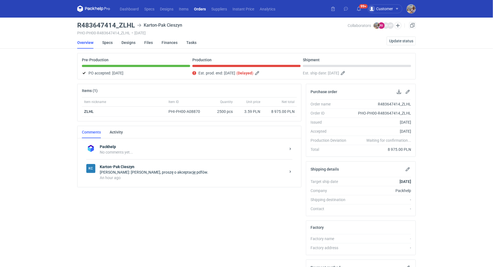
click at [134, 178] on div "An hour ago" at bounding box center [193, 177] width 186 height 5
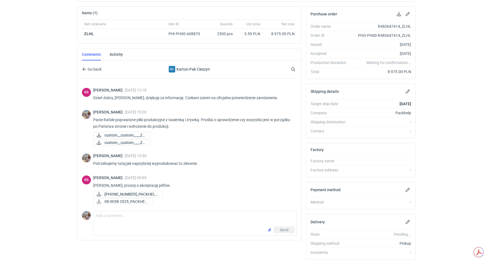
scroll to position [89, 0]
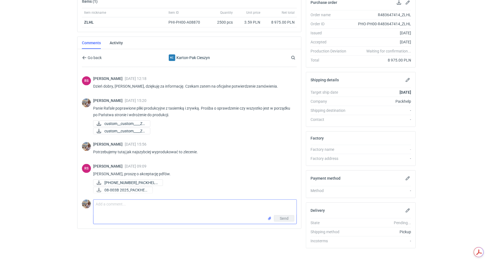
click at [126, 211] on textarea "Comment message" at bounding box center [194, 207] width 203 height 15
click at [126, 207] on textarea "Comment message" at bounding box center [194, 207] width 203 height 15
type textarea "Panie Rafale akceptuje"
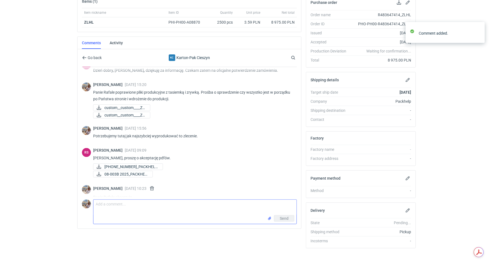
scroll to position [467, 0]
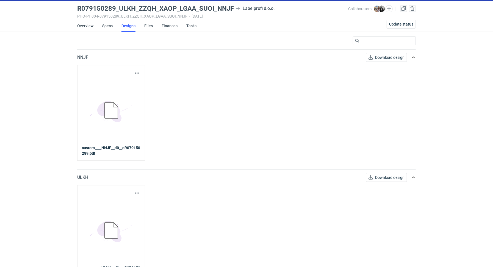
scroll to position [17, 0]
click at [399, 179] on button "Download design" at bounding box center [386, 177] width 41 height 9
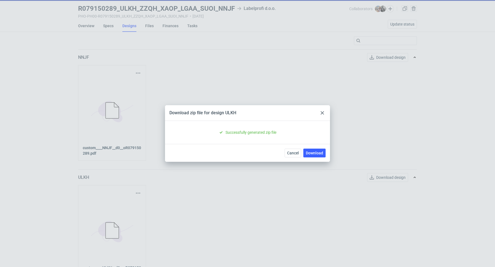
click at [321, 114] on icon at bounding box center [322, 112] width 3 height 3
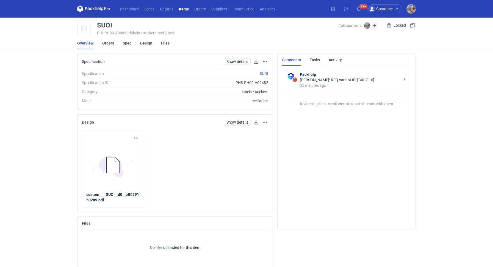
click at [107, 42] on link "Orders" at bounding box center [108, 43] width 12 height 12
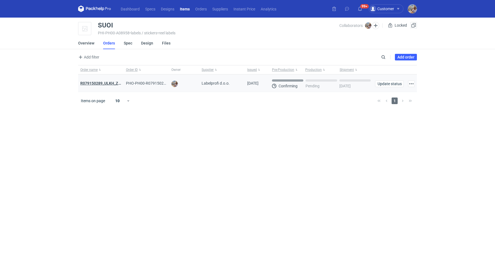
click at [107, 82] on strong "R079150289_ULKH_ZZQH_XAOP_LGAA_SUOI_NNJF" at bounding box center [125, 83] width 91 height 4
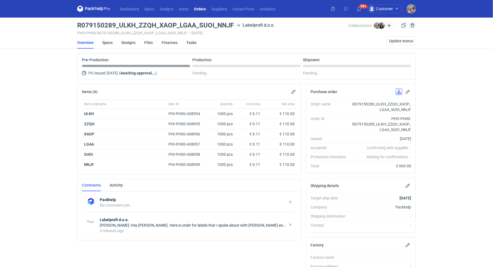
click at [400, 90] on button "button" at bounding box center [399, 92] width 7 height 7
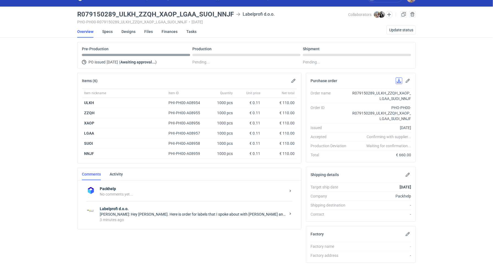
scroll to position [48, 0]
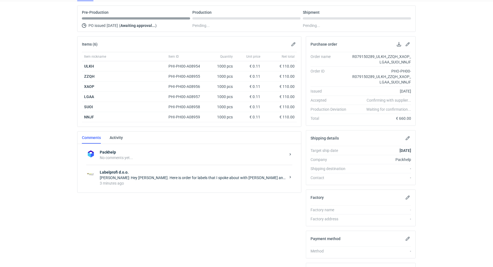
click at [158, 171] on strong "Labelprofi d.o.o." at bounding box center [193, 172] width 186 height 5
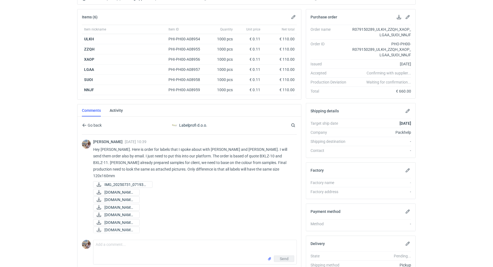
scroll to position [90, 0]
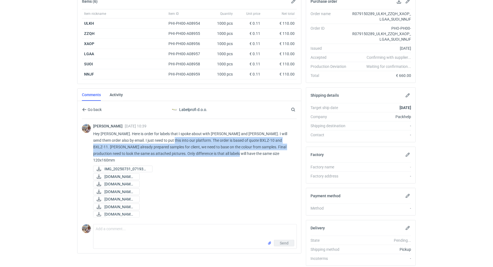
drag, startPoint x: 158, startPoint y: 138, endPoint x: 225, endPoint y: 151, distance: 67.5
click at [225, 151] on p "Hey Dragan. Here is order for labels that I spoke about with Tim and Gregor. I …" at bounding box center [192, 147] width 199 height 33
copy p "The order is based of quote BXLZ-10 and BXLZ-11. Tim already prepared samples f…"
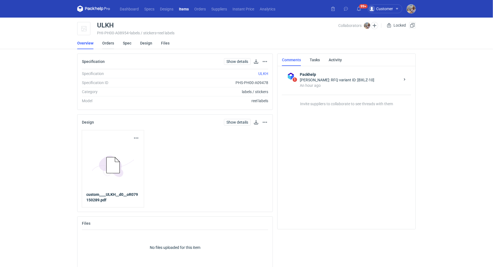
click at [108, 43] on link "Orders" at bounding box center [108, 43] width 12 height 12
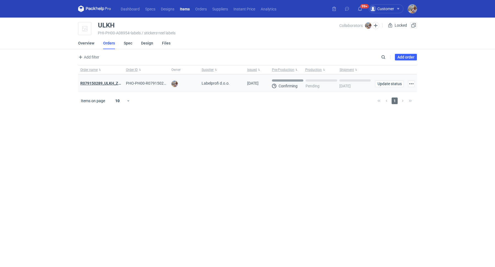
click at [106, 82] on strong "R079150289_ULKH_ZZQH_XAOP_LGAA_SUOI_NNJF" at bounding box center [125, 83] width 91 height 4
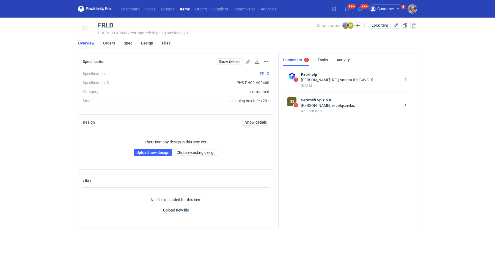
click at [330, 108] on div "An hour ago" at bounding box center [351, 110] width 100 height 5
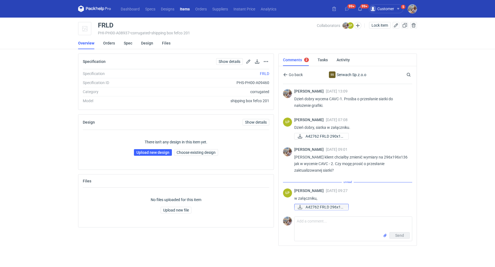
click at [324, 207] on div "ŁP [PERSON_NAME] [DATE] 09:27 w załączniku, A42762 FRLD 296x19..." at bounding box center [347, 200] width 129 height 30
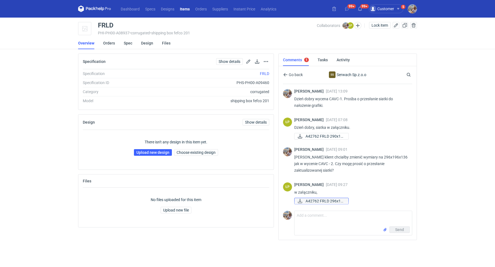
click at [318, 201] on span "A42762 FRLD 296x19..." at bounding box center [325, 201] width 38 height 6
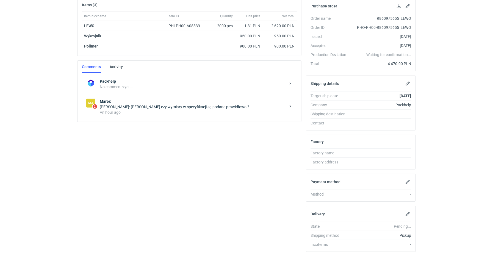
scroll to position [89, 0]
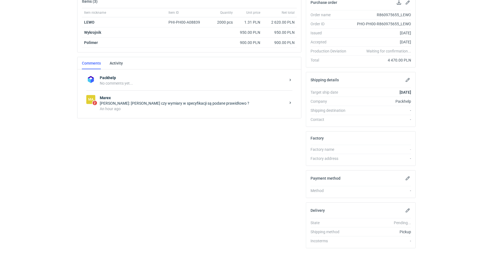
click at [163, 106] on div "An hour ago" at bounding box center [193, 108] width 186 height 5
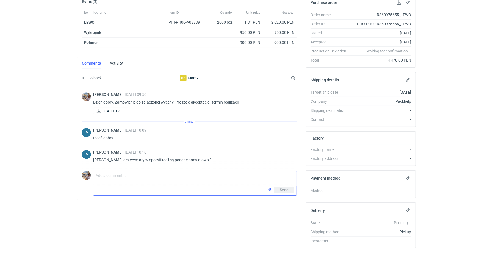
click at [154, 174] on textarea "Comment message" at bounding box center [194, 178] width 203 height 15
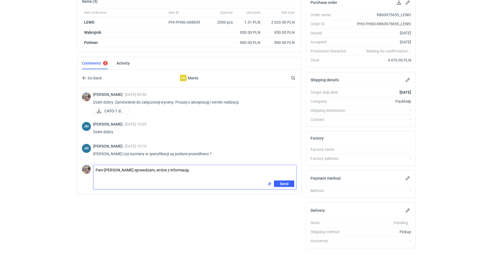
type textarea "Pani [PERSON_NAME] sprawdzam, wróce z informacją"
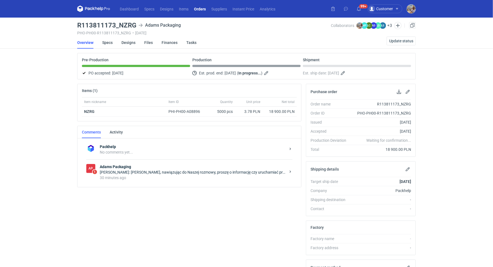
click at [162, 177] on div "30 minutes ago" at bounding box center [193, 177] width 186 height 5
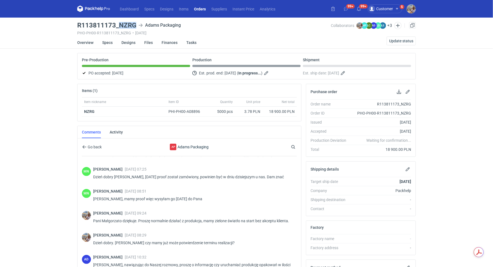
drag, startPoint x: 136, startPoint y: 25, endPoint x: 120, endPoint y: 24, distance: 15.7
click at [120, 24] on h3 "R113811173_NZRG" at bounding box center [106, 25] width 59 height 7
copy h3 "NZRG"
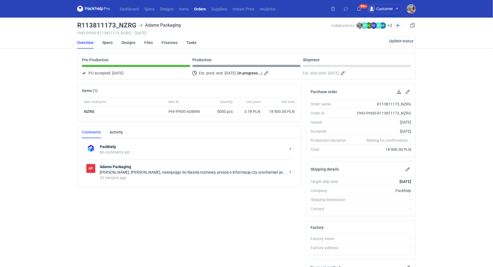
click at [164, 179] on div "32 minutes ago" at bounding box center [193, 177] width 186 height 5
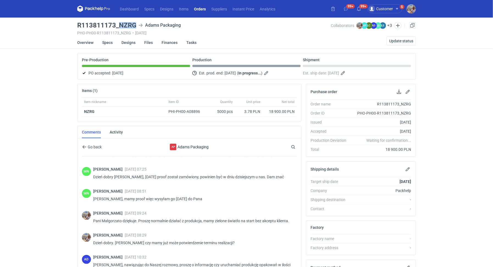
drag, startPoint x: 118, startPoint y: 23, endPoint x: 135, endPoint y: 25, distance: 17.1
click at [135, 25] on h3 "R113811173_NZRG" at bounding box center [106, 25] width 59 height 7
copy h3 "NZRG"
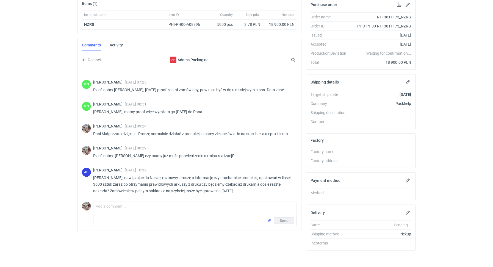
scroll to position [89, 0]
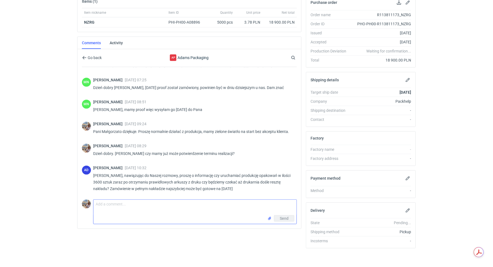
click at [141, 209] on textarea "Comment message" at bounding box center [194, 207] width 203 height 15
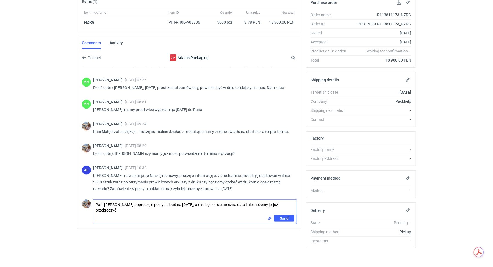
type textarea "Pani [PERSON_NAME] poproszę o pełny nakład na [DATE], ale to będzie ostateczna …"
drag, startPoint x: 95, startPoint y: 203, endPoint x: 296, endPoint y: 203, distance: 201.0
click at [296, 203] on textarea "Pani [PERSON_NAME] poproszę o pełny nakład na [DATE], ale to będzie ostateczna …" at bounding box center [194, 207] width 203 height 15
click at [289, 216] on button "Send" at bounding box center [284, 218] width 20 height 7
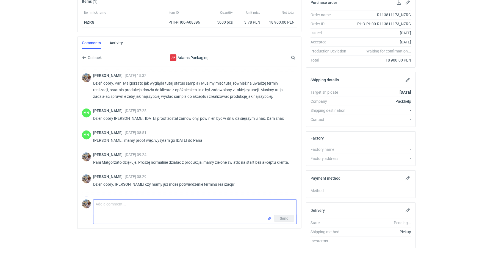
scroll to position [381, 0]
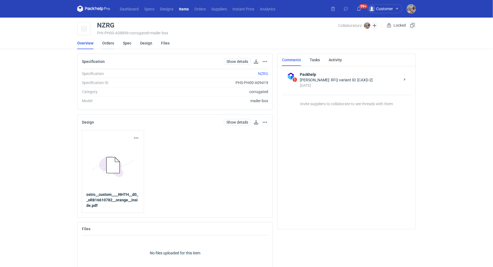
click at [110, 43] on link "Orders" at bounding box center [108, 43] width 12 height 12
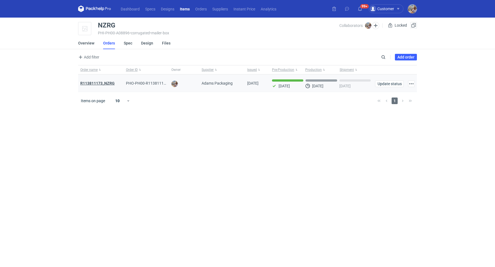
click at [106, 81] on strong "R113811173_NZRG" at bounding box center [97, 83] width 34 height 4
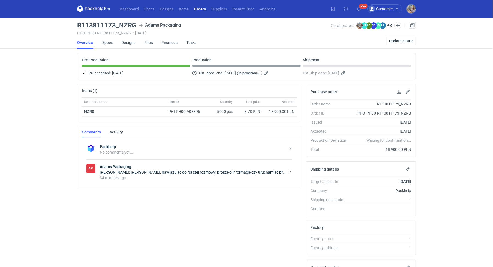
click at [125, 170] on div "[PERSON_NAME]: [PERSON_NAME], nawiązując do Naszej rozmowy, proszę o informację…" at bounding box center [193, 172] width 186 height 5
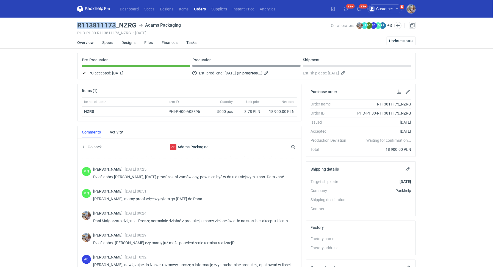
drag, startPoint x: 114, startPoint y: 23, endPoint x: 71, endPoint y: 24, distance: 43.5
click at [71, 24] on div "Dashboard Specs Designs Items Orders Suppliers Instant Price Analytics 99+ 99+ …" at bounding box center [246, 133] width 493 height 267
copy h3 "R113811173"
